Goal: Task Accomplishment & Management: Manage account settings

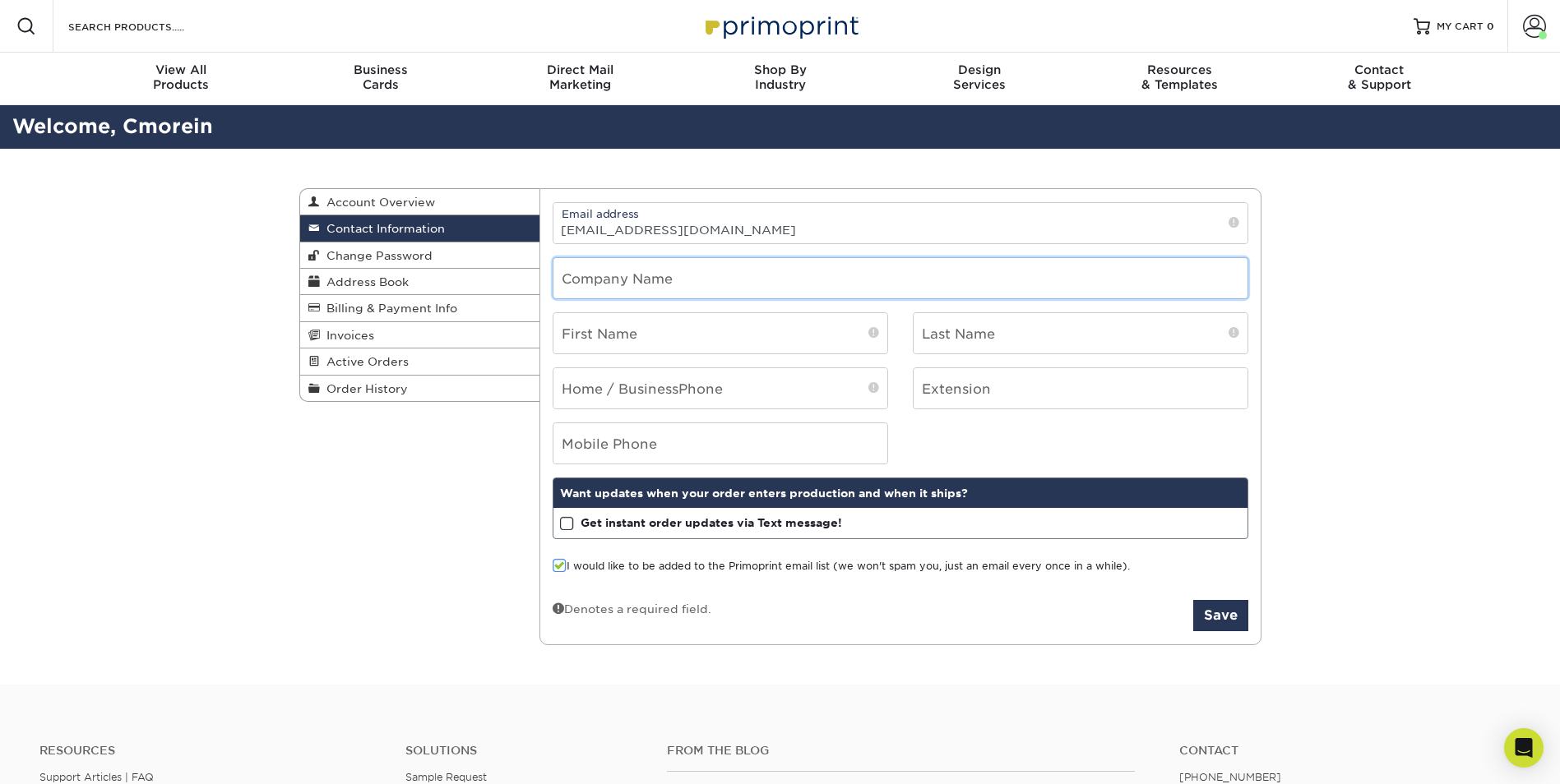
click at [685, 277] on input "text" at bounding box center [900, 277] width 694 height 40
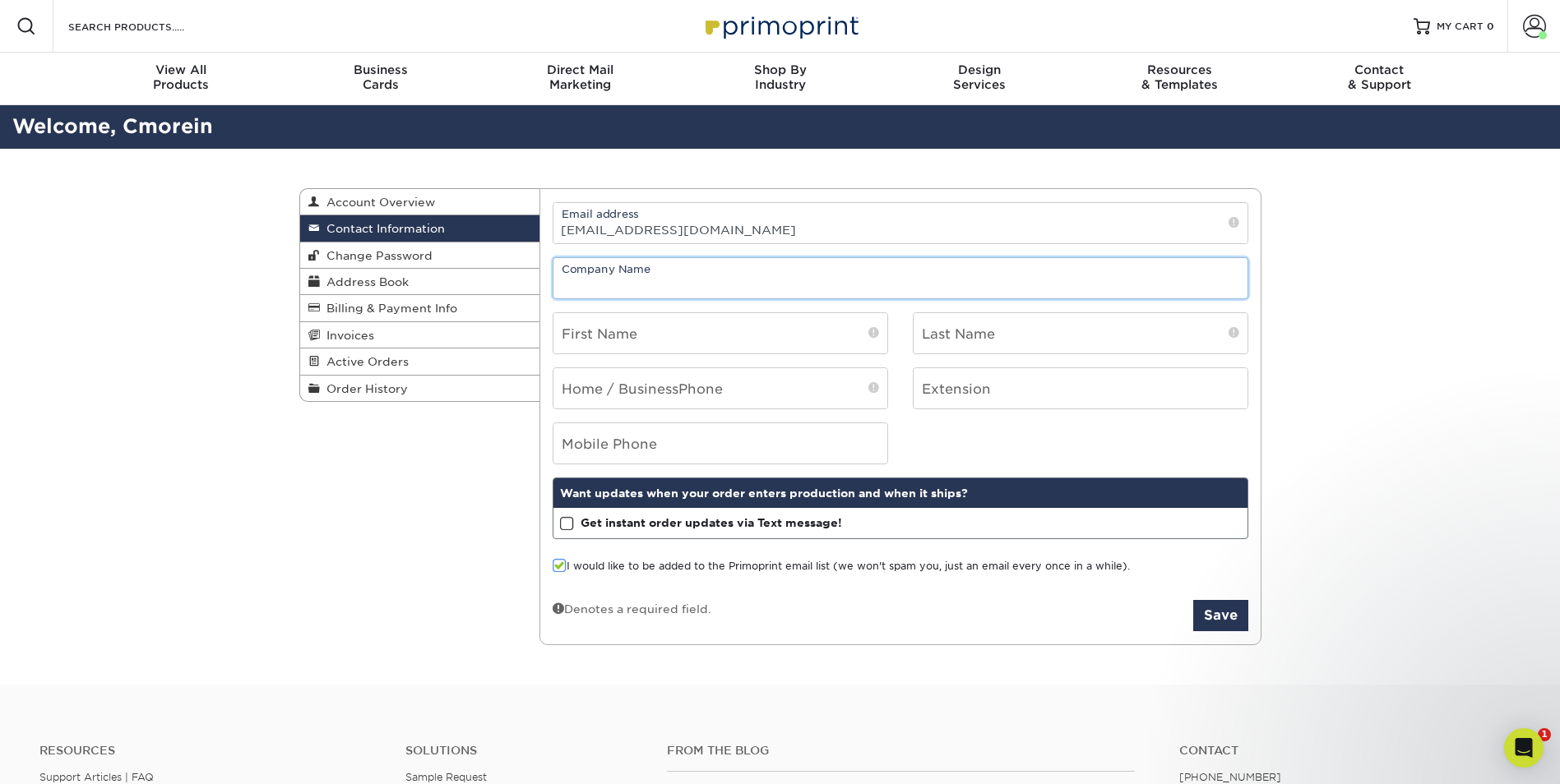
click at [673, 275] on input "text" at bounding box center [900, 277] width 694 height 40
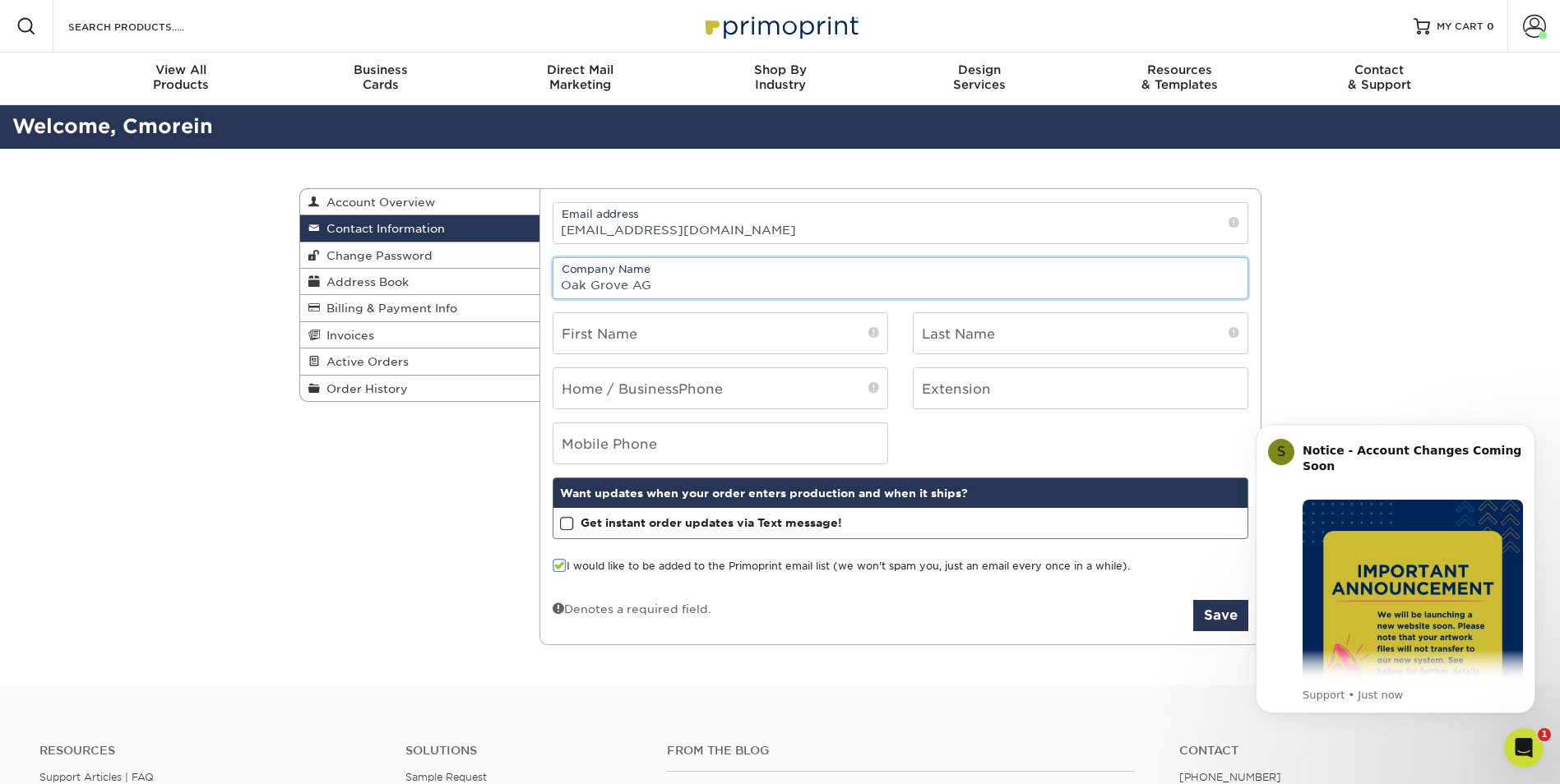
type input "Oak Grove AG"
type input "[PERSON_NAME]"
type input "4178816528"
click at [572, 445] on input "tel" at bounding box center [720, 443] width 334 height 40
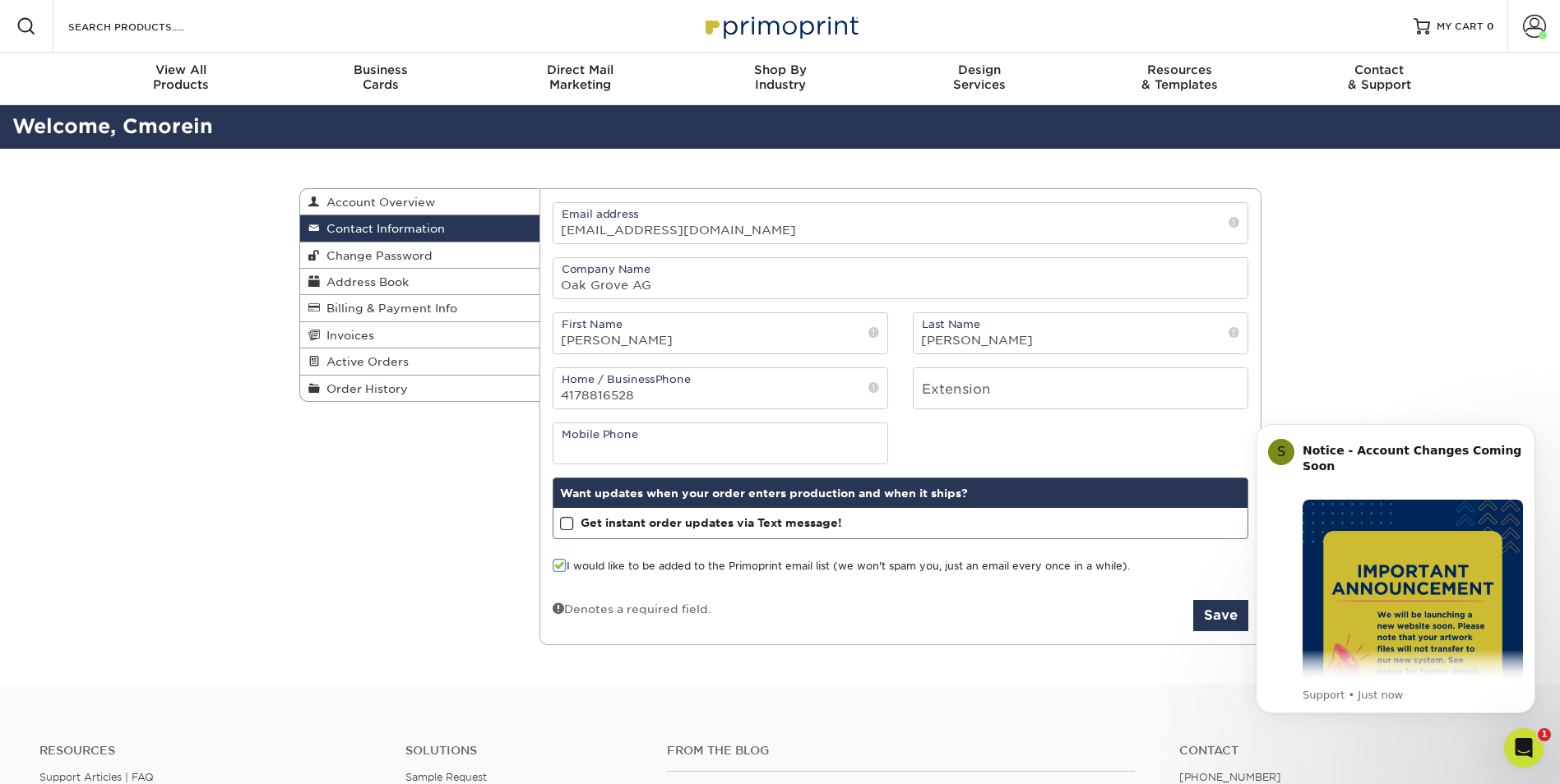
click at [958, 435] on div "Mobile Phone" at bounding box center [900, 443] width 720 height 42
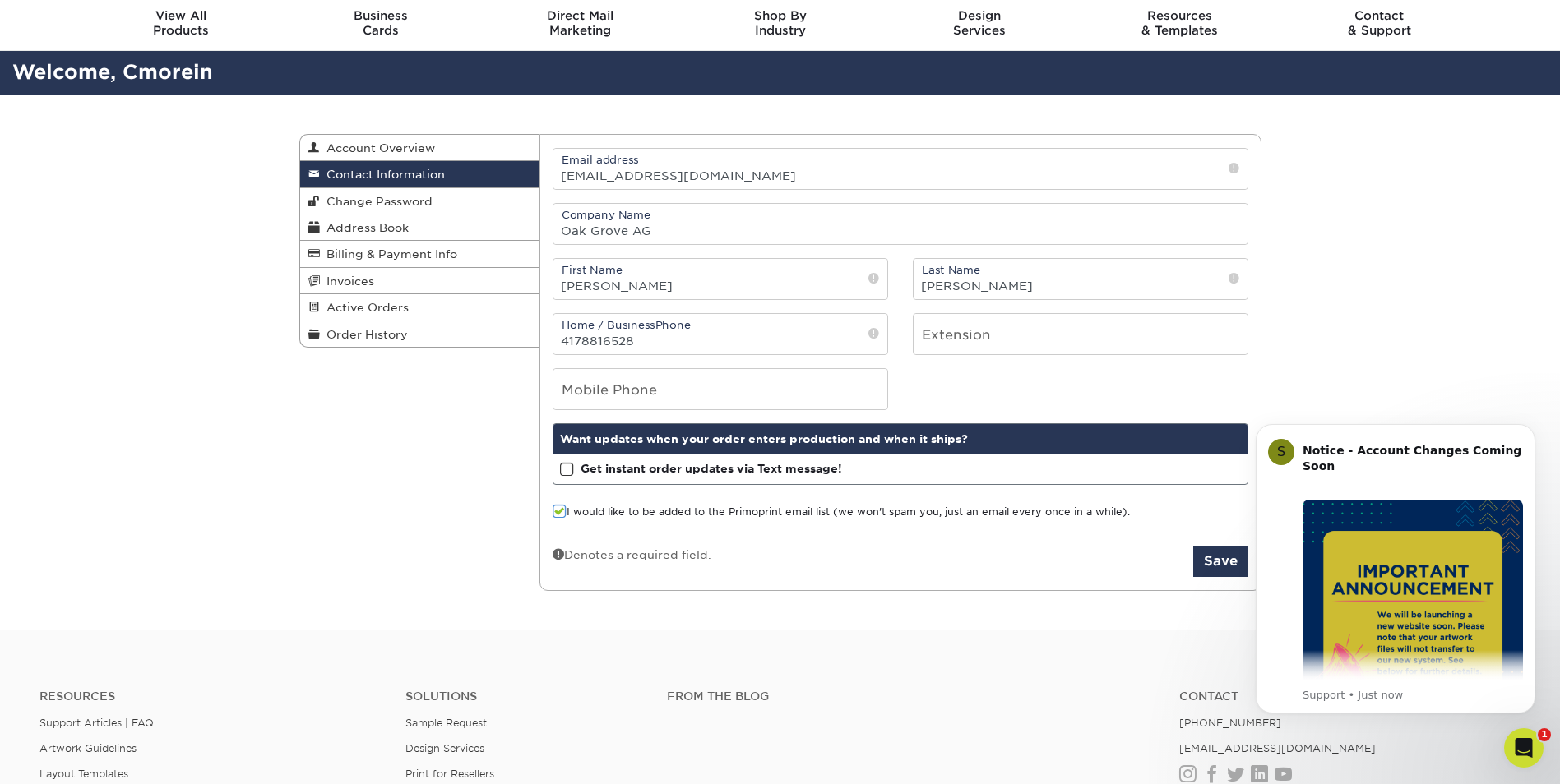
scroll to position [82, 0]
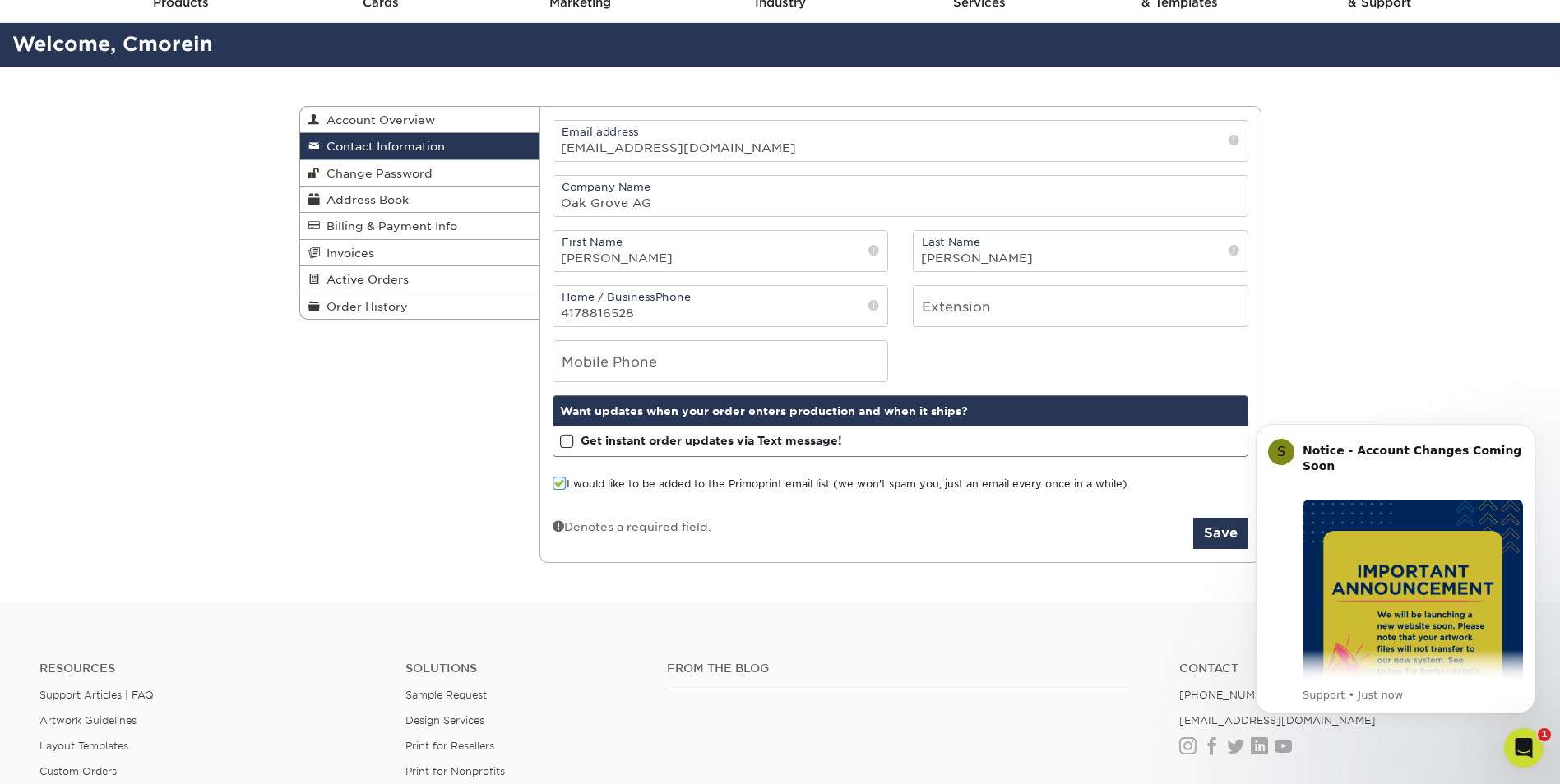
click at [565, 442] on span at bounding box center [568, 442] width 14 height 16
click at [0, 0] on input "Get instant order updates via Text message!" at bounding box center [0, 0] width 0 height 0
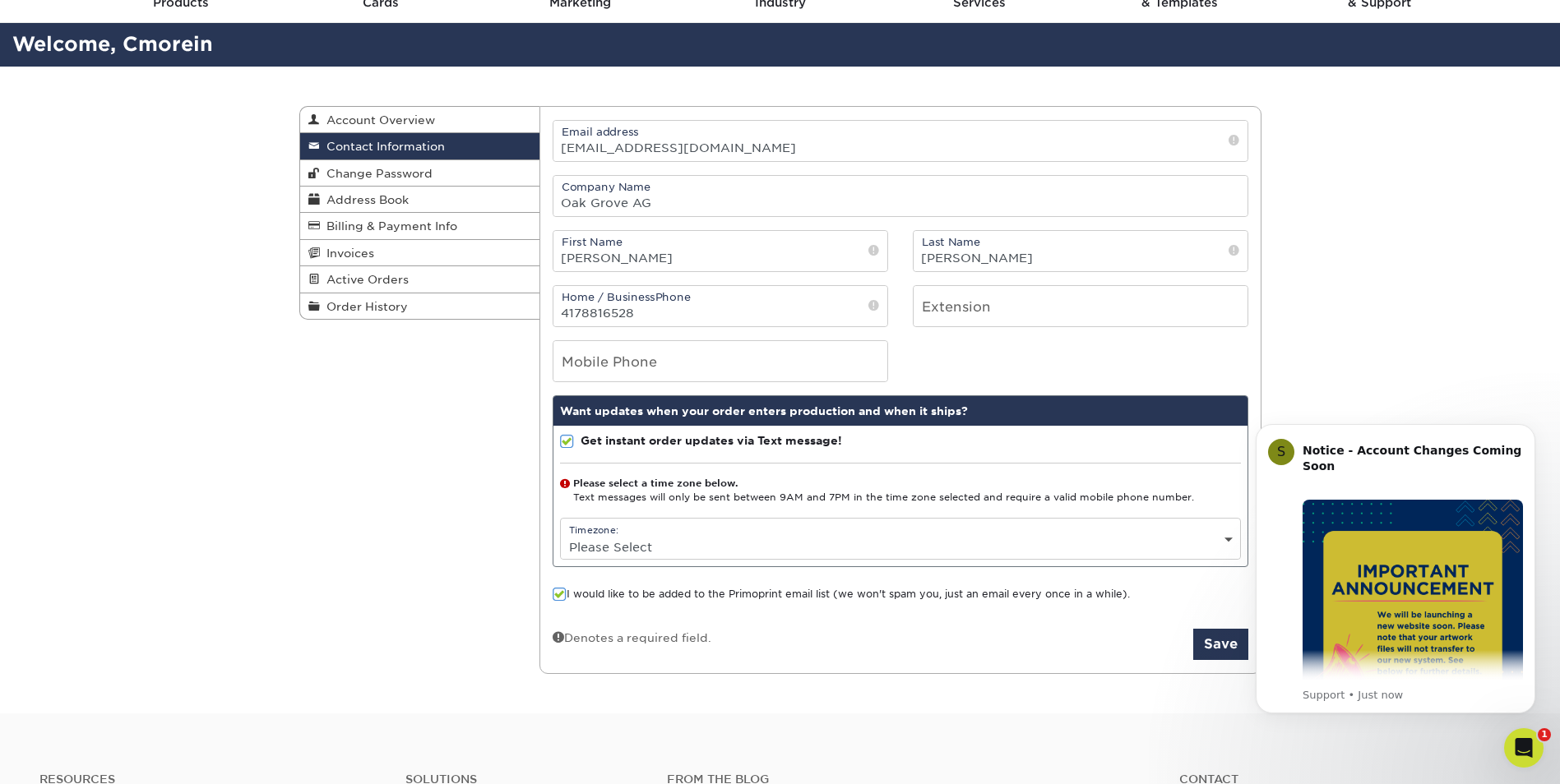
click at [565, 442] on span at bounding box center [568, 442] width 14 height 16
click at [0, 0] on input "Get instant order updates via Text message!" at bounding box center [0, 0] width 0 height 0
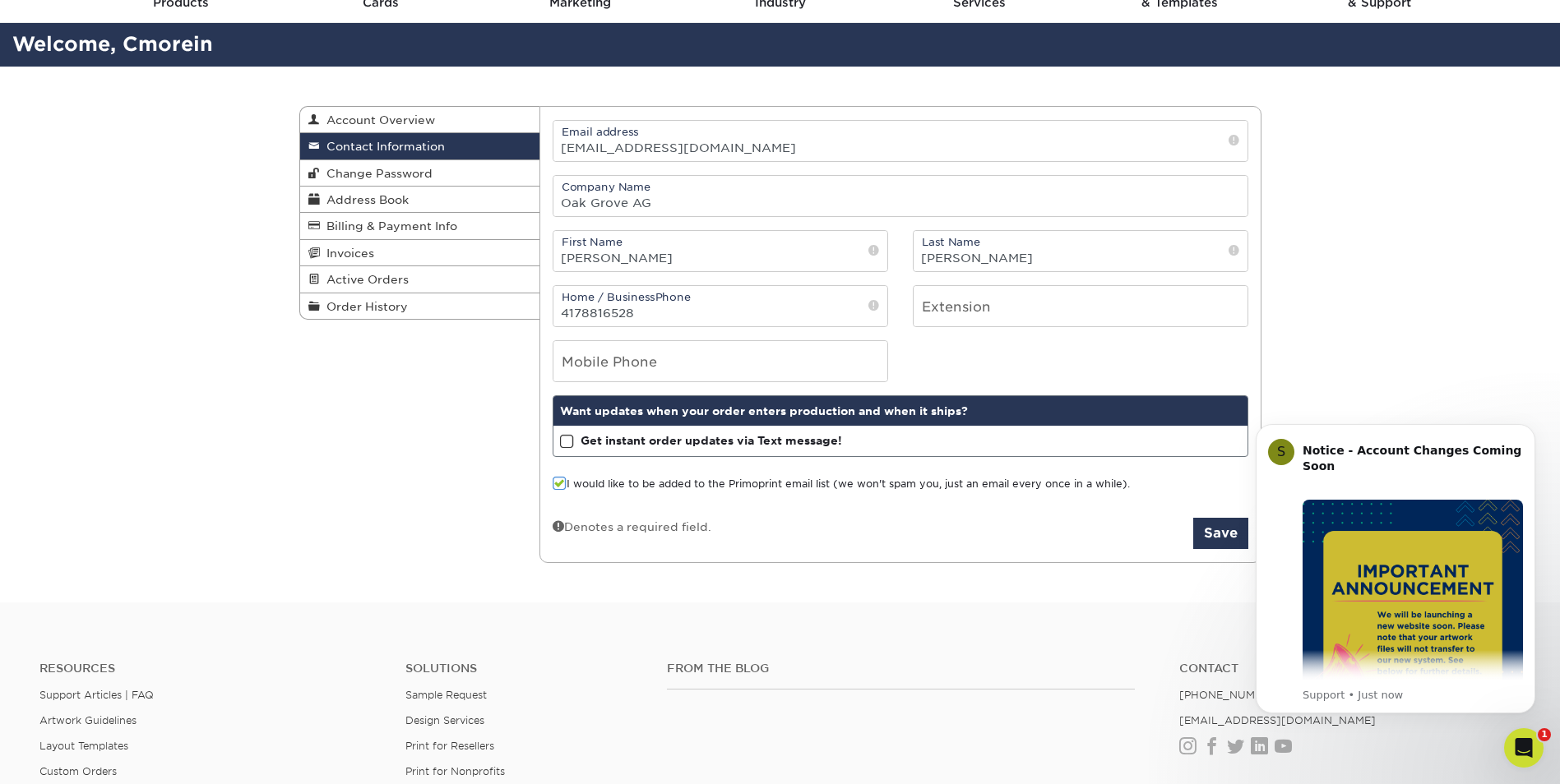
click at [560, 484] on span at bounding box center [560, 484] width 14 height 16
click at [0, 0] on input "I would like to be added to the Primoprint email list (we won't spam you, just …" at bounding box center [0, 0] width 0 height 0
click at [1206, 531] on button "Save" at bounding box center [1221, 533] width 55 height 31
